Goal: Check status: Check status

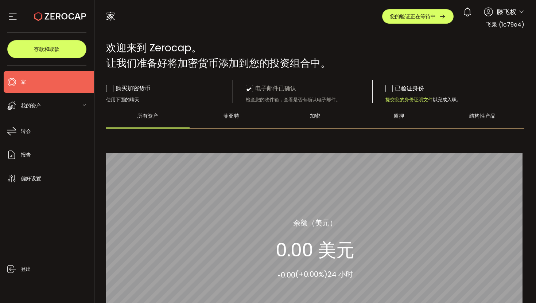
click at [336, 31] on div "家 购买力 0.00 美元 美元 家 家 您的验证正在等待中 0 滕飞权 帐户 飞泉 (1c79e4) 偏好设置 报告 帮助 登出 飞泉 (1c79e4)" at bounding box center [315, 16] width 419 height 33
click at [407, 20] on button "您的验证正在等待中" at bounding box center [417, 16] width 71 height 15
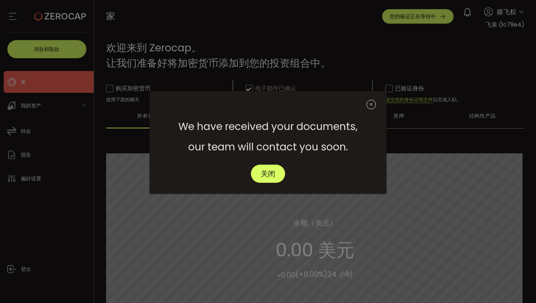
click at [368, 108] on icon "关闭" at bounding box center [370, 104] width 9 height 9
